Goal: Task Accomplishment & Management: Use online tool/utility

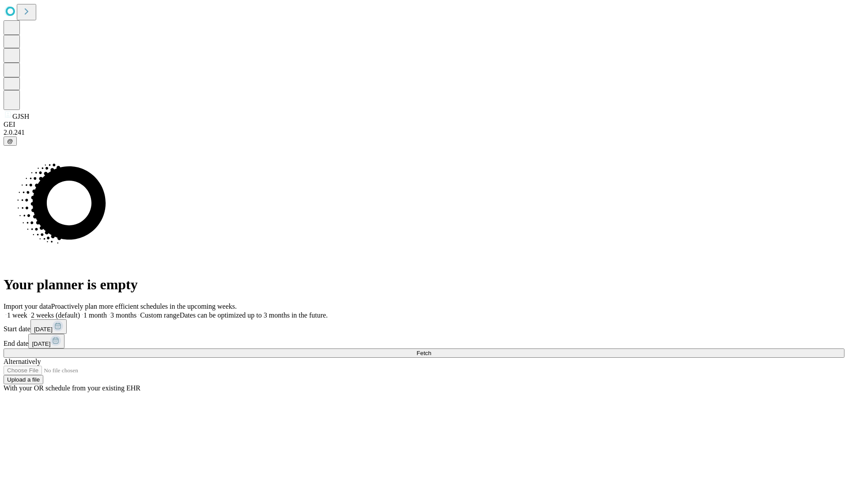
click at [431, 350] on span "Fetch" at bounding box center [424, 353] width 15 height 7
